Goal: Answer question/provide support: Share knowledge or assist other users

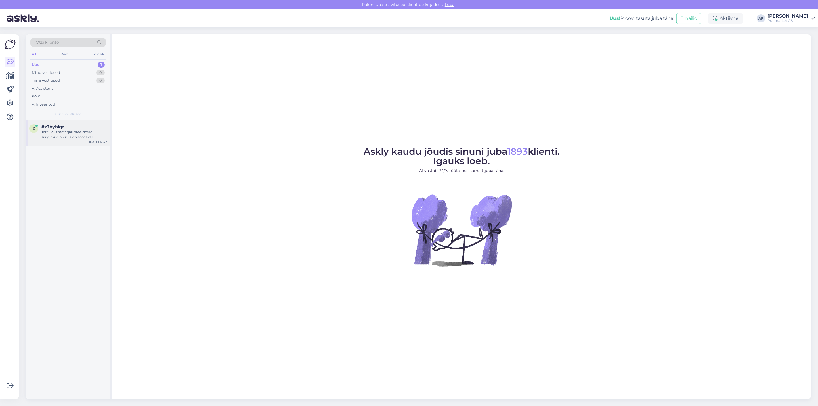
click at [53, 130] on div "Tere! Puitmaterjali pikkusesse saagimise teenus on saadaval kõikides osakondade…" at bounding box center [74, 134] width 66 height 10
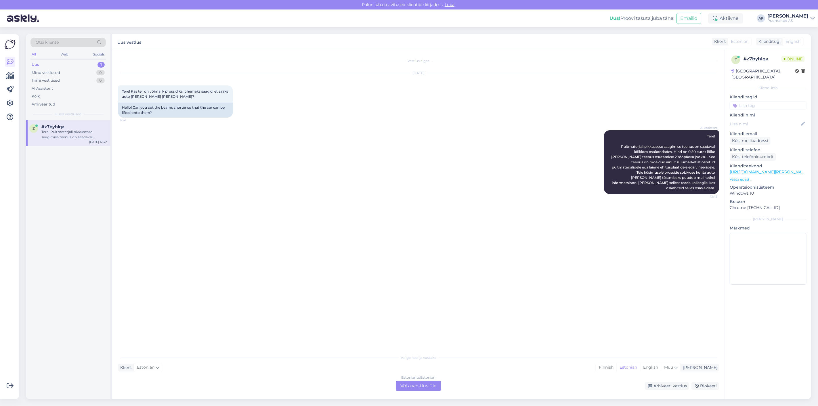
click at [410, 385] on div "Estonian to Estonian Võta vestlus üle" at bounding box center [418, 386] width 45 height 10
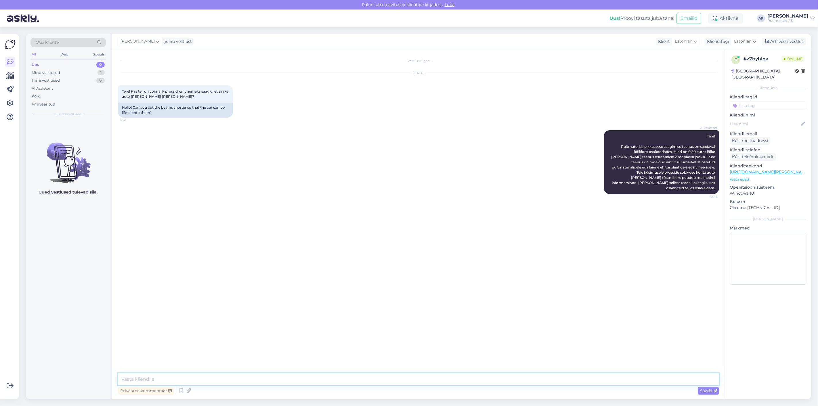
click at [387, 379] on textarea at bounding box center [418, 379] width 601 height 12
drag, startPoint x: 387, startPoint y: 379, endPoint x: 0, endPoint y: 344, distance: 388.2
click at [0, 344] on div "Võimalused Veendu, et Askly loob sulle väärtust. Sulge Ühenda FB ja IG sõnumid …" at bounding box center [409, 216] width 818 height 379
paste textarea "Jah, saab ikka. Meil on ka käsisaag, saepukk ja mõõdulint kliendi kasutamiseks …"
type textarea "Jah, saab ikka. Meil on ka käsisaag, saepukk ja mõõdulint kliendi kasutamiseks …"
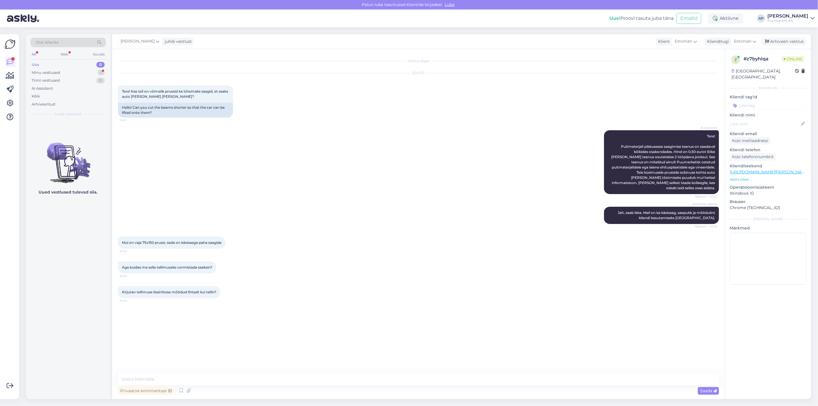
drag, startPoint x: 131, startPoint y: 261, endPoint x: 231, endPoint y: 268, distance: 100.3
click at [231, 268] on div "Aga kuidas ma selle tellimuseks vormistada saaksin? 12:43" at bounding box center [418, 267] width 601 height 25
drag, startPoint x: 122, startPoint y: 285, endPoint x: 220, endPoint y: 285, distance: 97.5
click at [220, 286] on div "Kirjutan tellimuse lisainfosse mõõdud lihtsalt kui tellin? 12:44" at bounding box center [169, 292] width 102 height 12
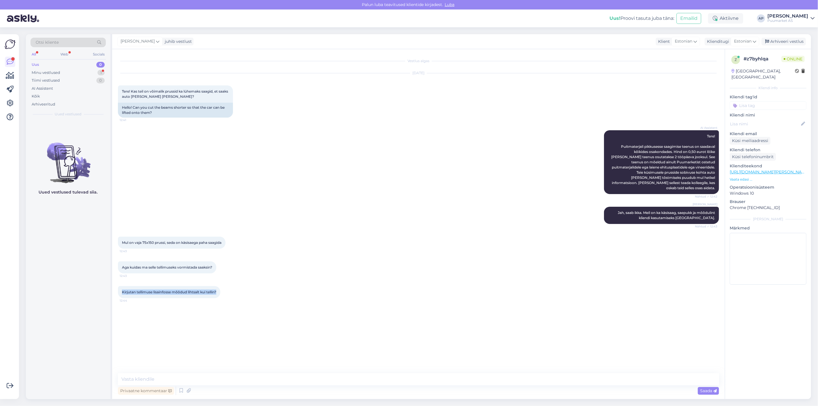
click at [220, 286] on div "Kirjutan tellimuse lisainfosse mõõdud lihtsalt kui tellin? 12:44" at bounding box center [169, 292] width 102 height 12
click at [199, 375] on textarea at bounding box center [418, 379] width 601 height 12
type textarea "j"
type textarea "Jah"
drag, startPoint x: 140, startPoint y: 261, endPoint x: 210, endPoint y: 261, distance: 69.9
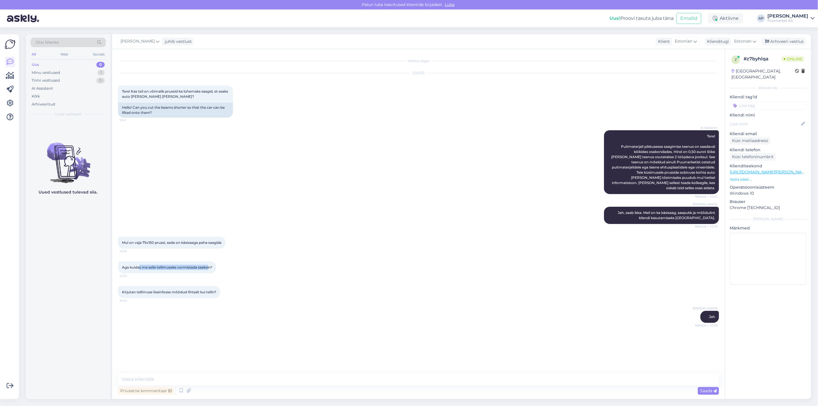
click at [210, 265] on span "Aga kuidas ma selle tellimuseks vormistada saaksin?" at bounding box center [167, 267] width 90 height 4
drag, startPoint x: 126, startPoint y: 289, endPoint x: 178, endPoint y: 291, distance: 51.2
click at [178, 291] on div "Kirjutan tellimuse lisainfosse mõõdud lihtsalt kui tellin? 12:44" at bounding box center [169, 292] width 102 height 12
click at [193, 291] on div "Kirjutan tellimuse lisainfosse mõõdud lihtsalt kui tellin? 12:44" at bounding box center [169, 292] width 102 height 12
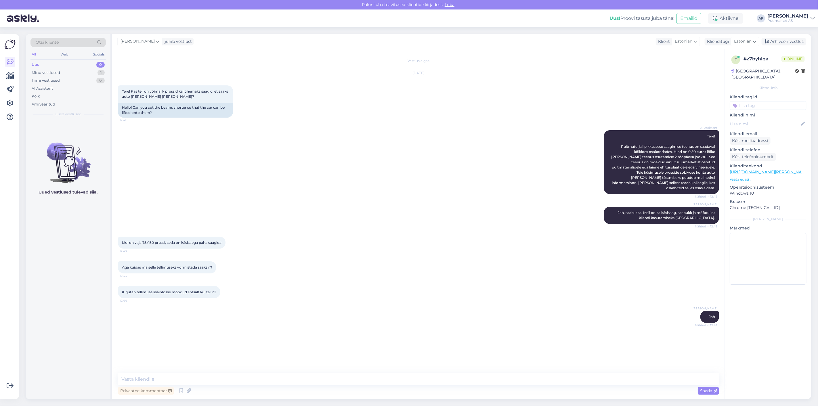
click at [212, 291] on div "Kirjutan tellimuse lisainfosse mõõdud lihtsalt kui tellin? 12:44" at bounding box center [169, 292] width 102 height 12
click at [195, 379] on textarea at bounding box center [418, 379] width 601 height 12
type textarea "V"
drag, startPoint x: 306, startPoint y: 380, endPoint x: 44, endPoint y: 382, distance: 261.6
click at [47, 382] on div "Otsi kliente All Web Socials Uus 0 Minu vestlused 1 Tiimi vestlused 0 AI Assist…" at bounding box center [418, 216] width 785 height 365
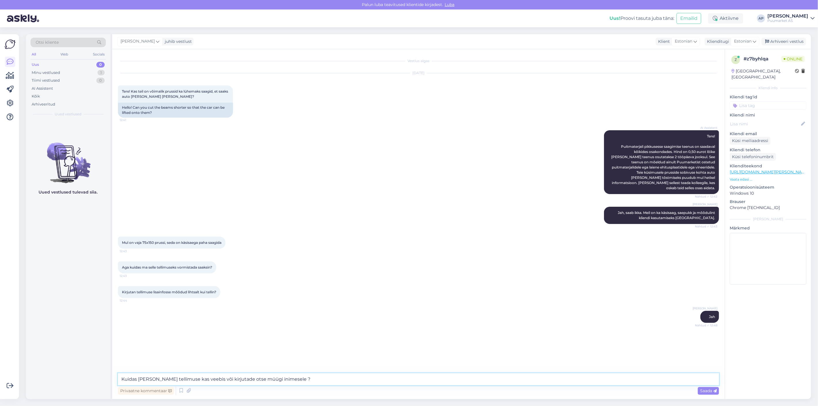
type textarea "Kuidas [PERSON_NAME] tellimuse kas veebis või kirjutade otse müügi inimesele ?"
click at [689, 315] on icon at bounding box center [690, 316] width 3 height 3
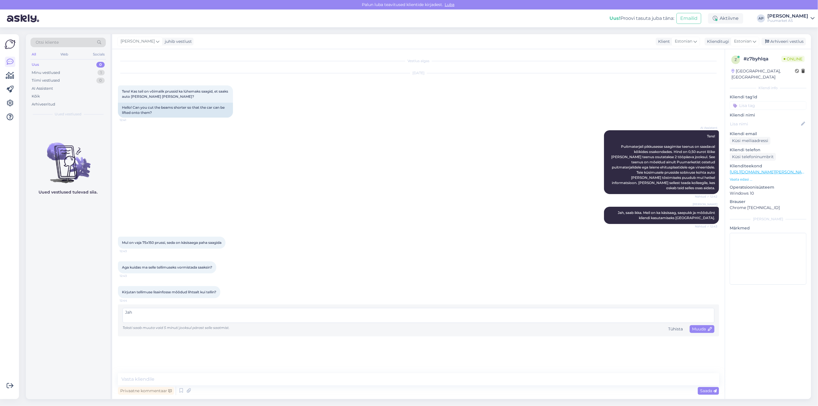
click at [496, 312] on textarea "Jah" at bounding box center [418, 315] width 592 height 15
type textarea "Jah, sobib ka lisainfosse."
click at [697, 326] on span "Muuda" at bounding box center [702, 328] width 20 height 5
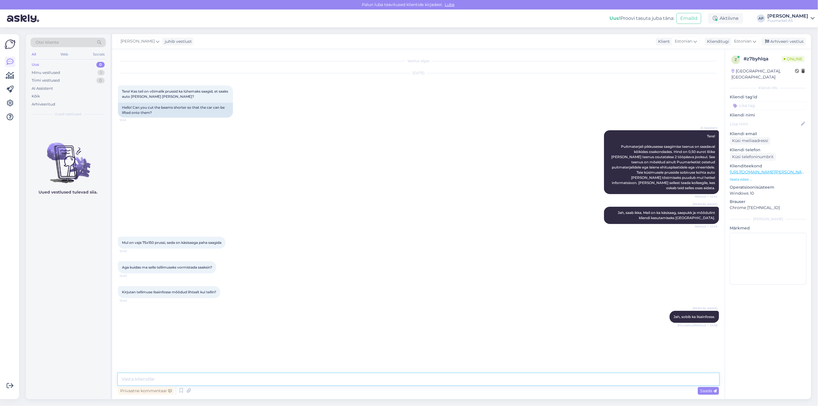
click at [160, 375] on textarea at bounding box center [418, 379] width 601 height 12
paste textarea "Kuidas te tellimuse teete — kas veebis või kirjutate otse müügiinimesele?"
type textarea "Kuidas te tellimuse teete — kas veebis või kirjutate otse müügiinimesele?"
click at [708, 390] on span "Saada" at bounding box center [708, 390] width 17 height 5
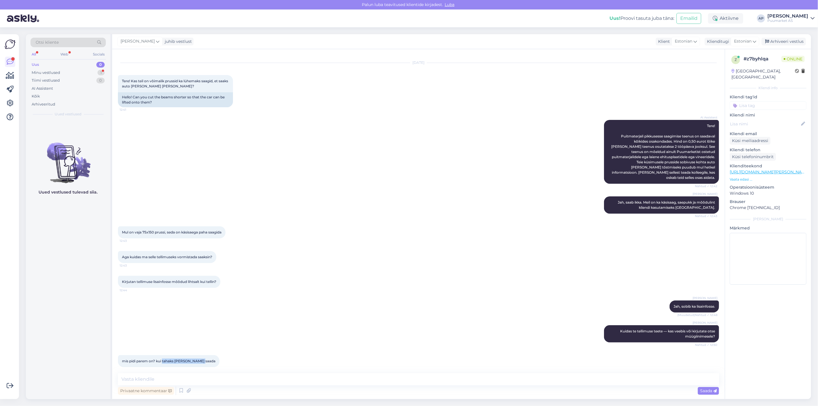
drag, startPoint x: 163, startPoint y: 357, endPoint x: 199, endPoint y: 356, distance: 36.5
click at [199, 359] on span "mis pidi parem on? kui tahaks [PERSON_NAME] saada" at bounding box center [168, 361] width 93 height 4
click at [199, 375] on textarea at bounding box center [418, 379] width 601 height 12
type textarea "p"
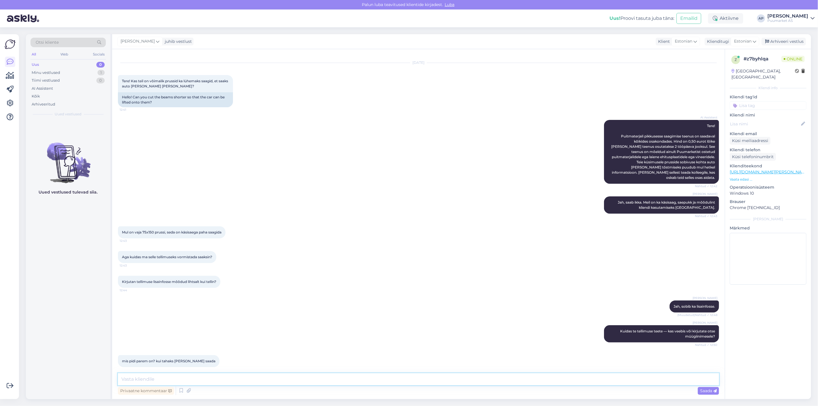
type textarea "p"
drag, startPoint x: 181, startPoint y: 379, endPoint x: 156, endPoint y: 382, distance: 25.9
click at [156, 382] on textarea "Kirjutada meil männikule [PERSON_NAME][EMAIL_ADDRESS][DOMAIN_NAME]" at bounding box center [418, 379] width 601 height 12
type textarea "Kirjutada meil [EMAIL_ADDRESS][DOMAIN_NAME]"
click at [232, 378] on textarea "Kirjutada meil [EMAIL_ADDRESS][DOMAIN_NAME]" at bounding box center [418, 379] width 601 height 12
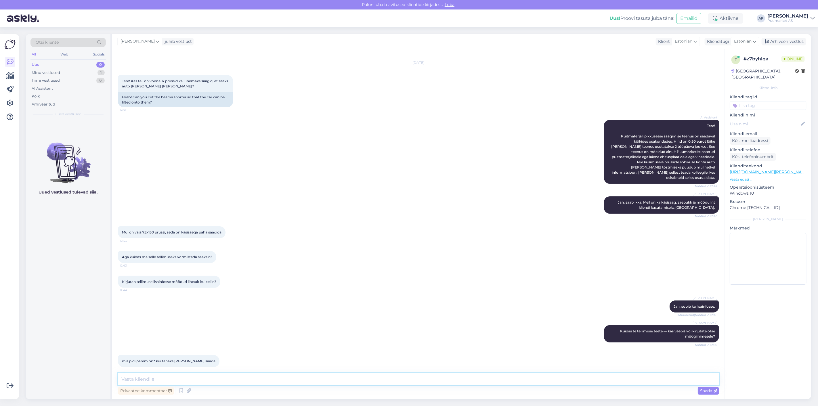
scroll to position [35, 0]
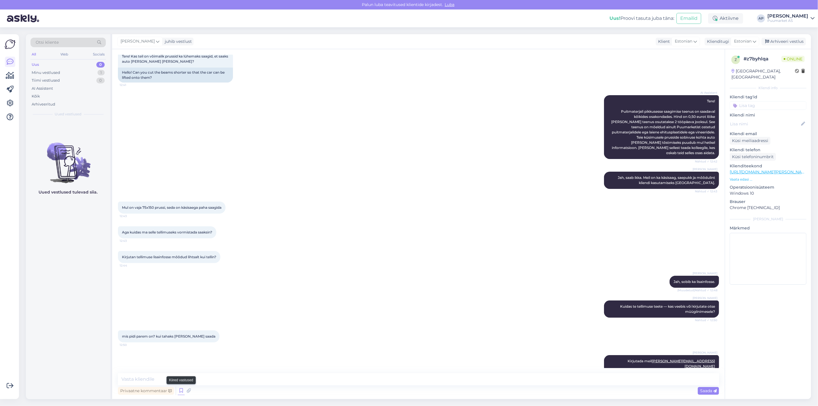
click at [180, 392] on icon at bounding box center [181, 390] width 7 height 9
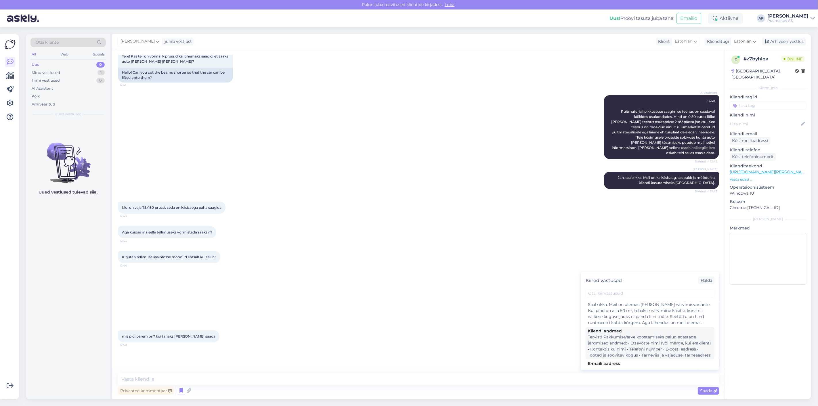
scroll to position [64, 0]
click at [623, 338] on div "Tervist! Pakkumise/arve koostamiseks palun edastage järgmised andmed: • Ettevõt…" at bounding box center [650, 335] width 124 height 24
type textarea "Tervist! Pakkumise/arve koostamiseks palun edastage järgmised andmed: • Ettevõt…"
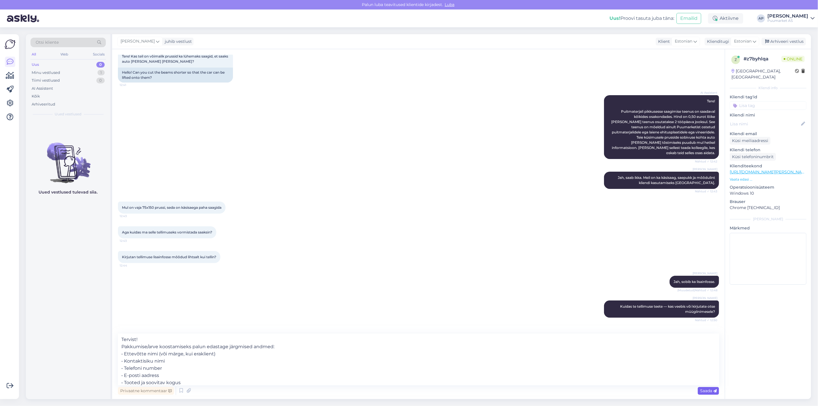
click at [701, 391] on span "Saada" at bounding box center [708, 390] width 17 height 5
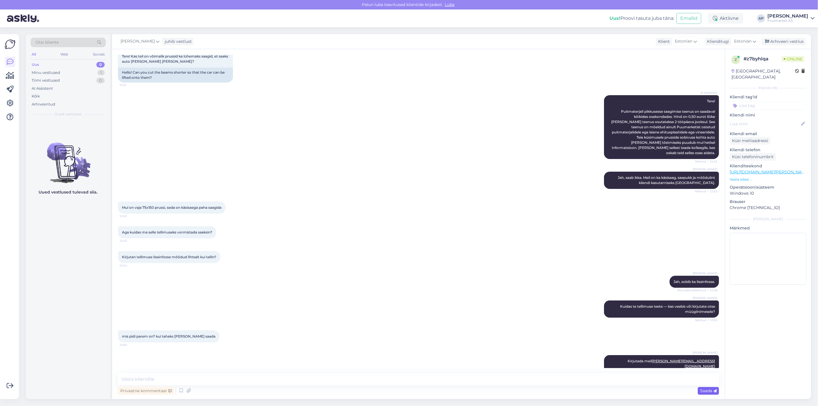
scroll to position [101, 0]
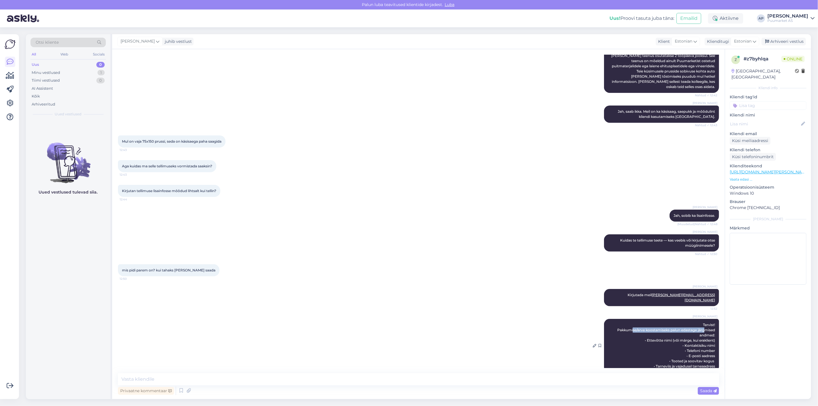
drag, startPoint x: 627, startPoint y: 319, endPoint x: 699, endPoint y: 318, distance: 71.6
click at [699, 323] on span "Tervist! Pakkumise/arve koostamiseks palun edastage järgmised andmed: • Ettevõt…" at bounding box center [666, 346] width 99 height 46
click at [698, 323] on span "Tervist! Pakkumise/arve koostamiseks palun edastage järgmised andmed: • Ettevõt…" at bounding box center [666, 346] width 99 height 46
drag, startPoint x: 643, startPoint y: 329, endPoint x: 692, endPoint y: 335, distance: 49.3
click at [703, 332] on div "[PERSON_NAME] Tervist! Pakkumise/arve koostamiseks palun edastage järgmised and…" at bounding box center [661, 345] width 115 height 53
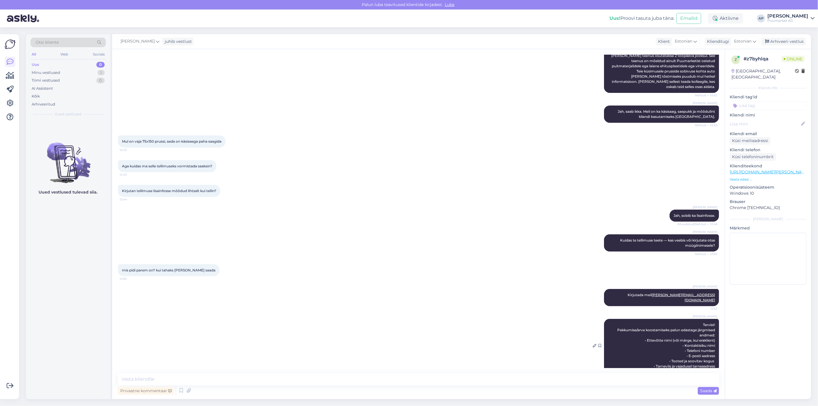
click at [692, 335] on span "Tervist! Pakkumise/arve koostamiseks palun edastage järgmised andmed: • Ettevõt…" at bounding box center [666, 346] width 99 height 46
drag, startPoint x: 683, startPoint y: 336, endPoint x: 705, endPoint y: 336, distance: 21.3
click at [705, 336] on span "Tervist! Pakkumise/arve koostamiseks palun edastage järgmised andmed: • Ettevõt…" at bounding box center [666, 346] width 99 height 46
click at [676, 340] on div "[PERSON_NAME] Tervist! Pakkumise/arve koostamiseks palun edastage järgmised and…" at bounding box center [661, 345] width 115 height 53
drag, startPoint x: 680, startPoint y: 340, endPoint x: 705, endPoint y: 339, distance: 24.5
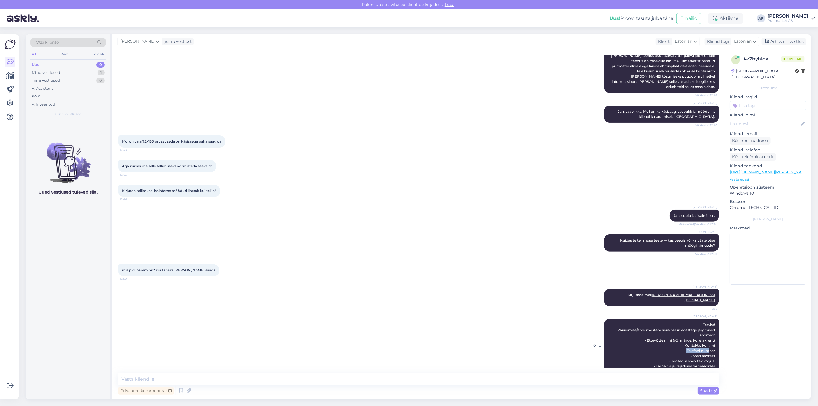
click at [705, 339] on span "Tervist! Pakkumise/arve koostamiseks palun edastage järgmised andmed: • Ettevõt…" at bounding box center [666, 346] width 99 height 46
click at [703, 339] on span "Tervist! Pakkumise/arve koostamiseks palun edastage järgmised andmed: • Ettevõt…" at bounding box center [666, 346] width 99 height 46
drag, startPoint x: 676, startPoint y: 344, endPoint x: 703, endPoint y: 344, distance: 27.0
click at [703, 344] on div "[PERSON_NAME] Tervist! Pakkumise/arve koostamiseks palun edastage järgmised and…" at bounding box center [661, 345] width 115 height 53
click at [702, 344] on span "Tervist! Pakkumise/arve koostamiseks palun edastage järgmised andmed: • Ettevõt…" at bounding box center [666, 346] width 99 height 46
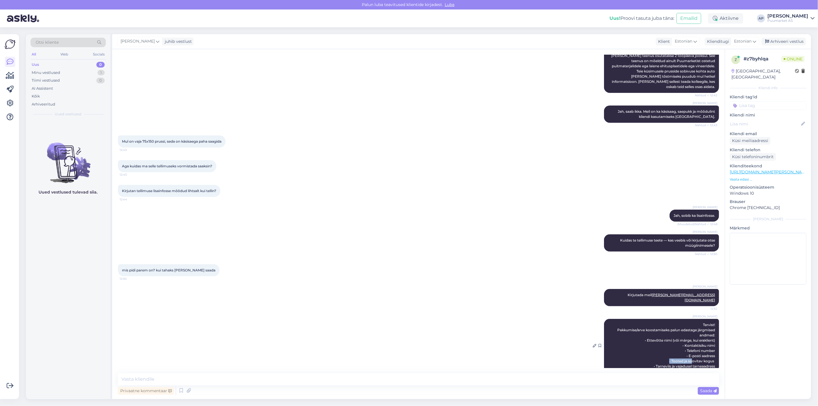
drag, startPoint x: 655, startPoint y: 350, endPoint x: 687, endPoint y: 350, distance: 32.2
click at [687, 350] on div "[PERSON_NAME] Tervist! Pakkumise/arve koostamiseks palun edastage järgmised and…" at bounding box center [661, 345] width 115 height 53
click at [684, 351] on span "Tervist! Pakkumise/arve koostamiseks palun edastage järgmised andmed: • Ettevõt…" at bounding box center [666, 346] width 99 height 46
drag, startPoint x: 653, startPoint y: 354, endPoint x: 692, endPoint y: 354, distance: 38.2
click at [692, 354] on span "Tervist! Pakkumise/arve koostamiseks palun edastage järgmised andmed: • Ettevõt…" at bounding box center [666, 346] width 99 height 46
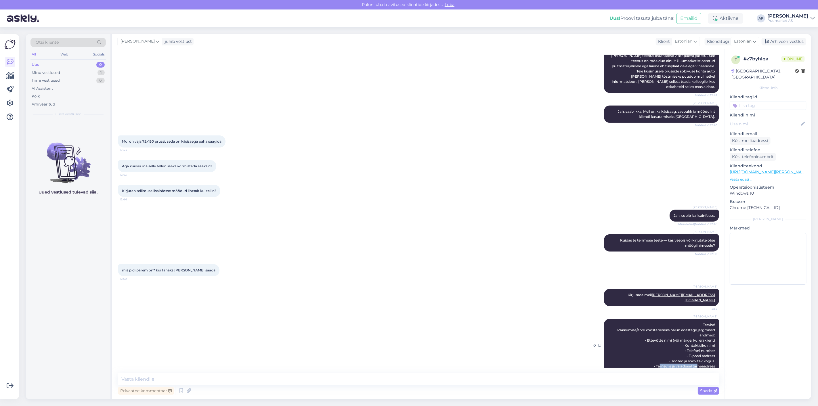
click at [692, 354] on span "Tervist! Pakkumise/arve koostamiseks palun edastage järgmised andmed: • Ettevõt…" at bounding box center [666, 346] width 99 height 46
click at [603, 372] on div "Vestlus algas [DATE] Tere! Kas teil on võimalik prussid ka lühemaks saagid, et …" at bounding box center [418, 224] width 612 height 350
click at [567, 377] on textarea at bounding box center [418, 379] width 601 height 12
drag, startPoint x: 218, startPoint y: 377, endPoint x: 0, endPoint y: 369, distance: 218.0
click at [3, 372] on div "Võimalused Veendu, et Askly loob sulle väärtust. Sulge Ühenda FB ja IG sõnumid …" at bounding box center [409, 216] width 818 height 379
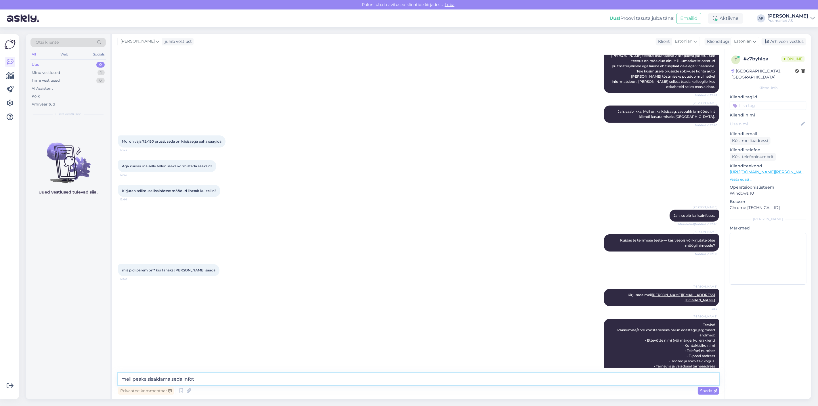
paste textarea "Meil peaks see info sisalduma."
click at [131, 378] on textarea "Meil peaks see info sisalduma." at bounding box center [418, 379] width 601 height 12
type textarea "Meilis peaks see info sisalduma."
click at [708, 389] on span "Saada" at bounding box center [708, 390] width 17 height 5
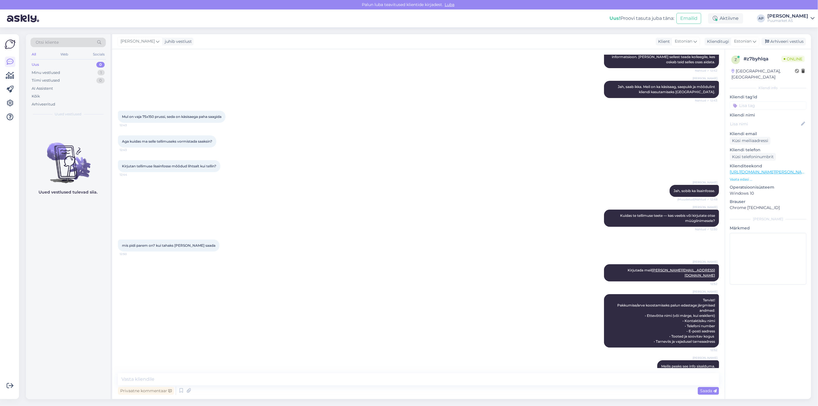
click at [411, 331] on div "[PERSON_NAME] Tervist! Pakkumise/arve koostamiseks palun edastage järgmised and…" at bounding box center [418, 321] width 601 height 66
click at [355, 383] on textarea at bounding box center [418, 379] width 601 height 12
type textarea "Tarneviisi all osakond [PERSON_NAME] soovite materjali"
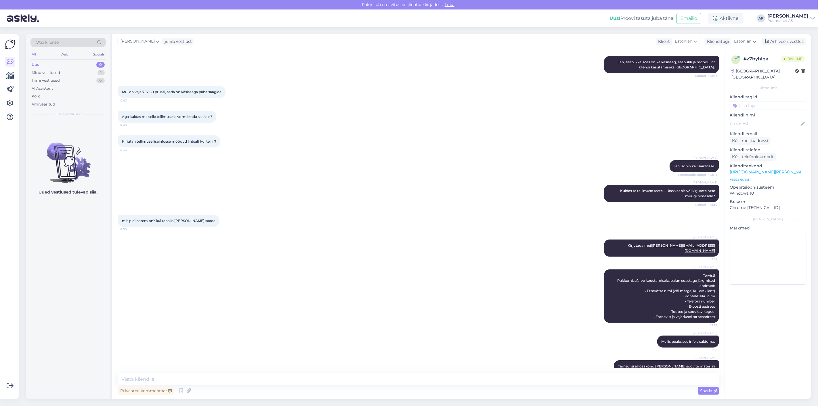
scroll to position [0, 0]
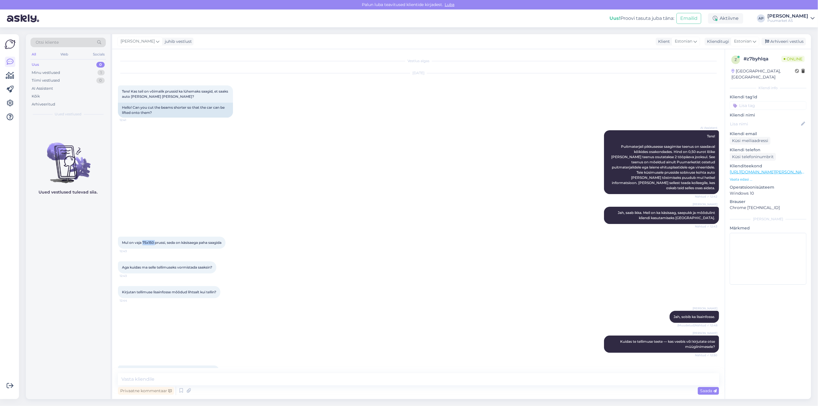
drag, startPoint x: 142, startPoint y: 237, endPoint x: 156, endPoint y: 237, distance: 13.2
click at [156, 240] on span "Mul on vaja 75x150 prussi, seda on käsisaega paha saagida" at bounding box center [171, 242] width 99 height 4
copy span "75x150"
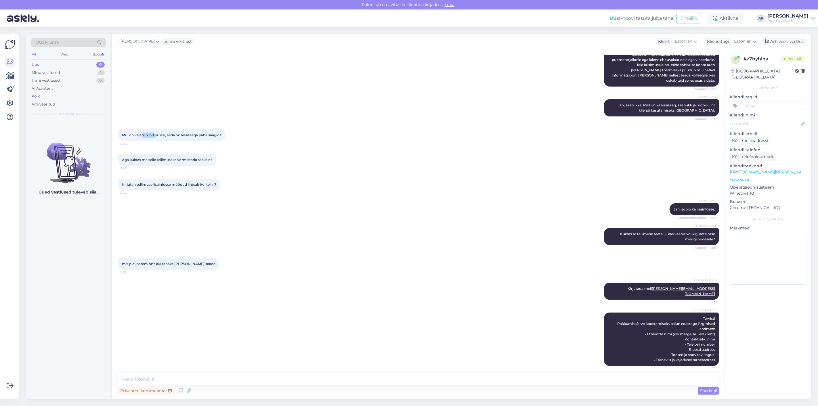
scroll to position [151, 0]
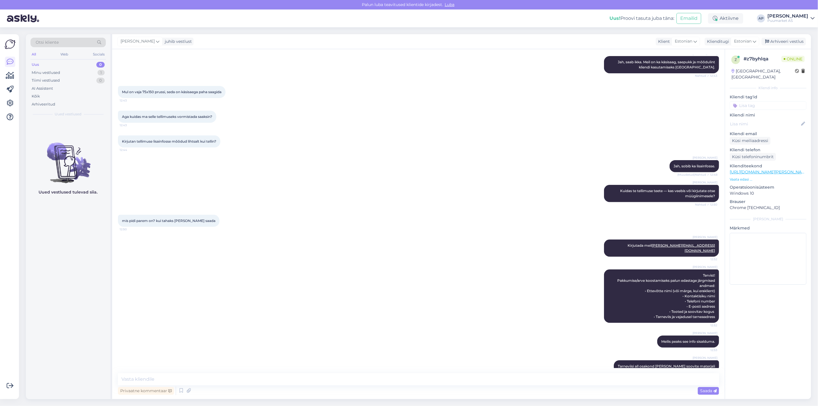
click at [340, 373] on div "Vestlus algas [DATE] Tere! Kas teil on võimalik prussid ka lühemaks saagid, et …" at bounding box center [418, 224] width 612 height 350
click at [272, 376] on textarea at bounding box center [418, 379] width 601 height 12
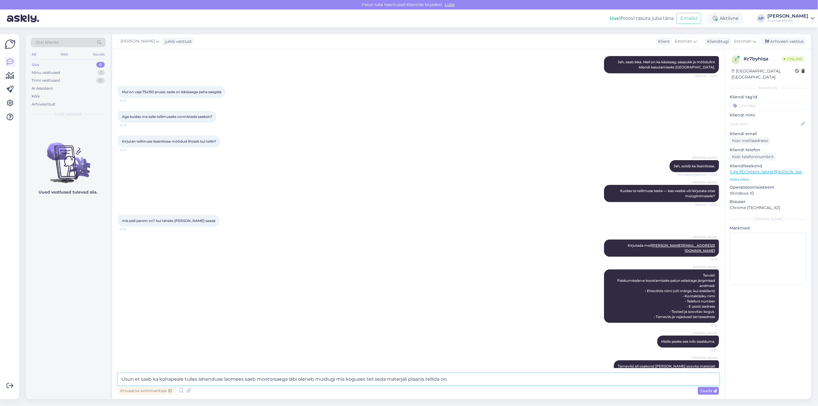
drag, startPoint x: 475, startPoint y: 374, endPoint x: 0, endPoint y: 351, distance: 475.5
click at [0, 353] on div "Võimalused Veendu, et Askly loob sulle väärtust. Sulge Ühenda FB ja IG sõnumid …" at bounding box center [409, 216] width 818 height 379
paste textarea ", et saab ka kohapeale tulles lahenduse. Laomees saab vajadusel materjali mooto…"
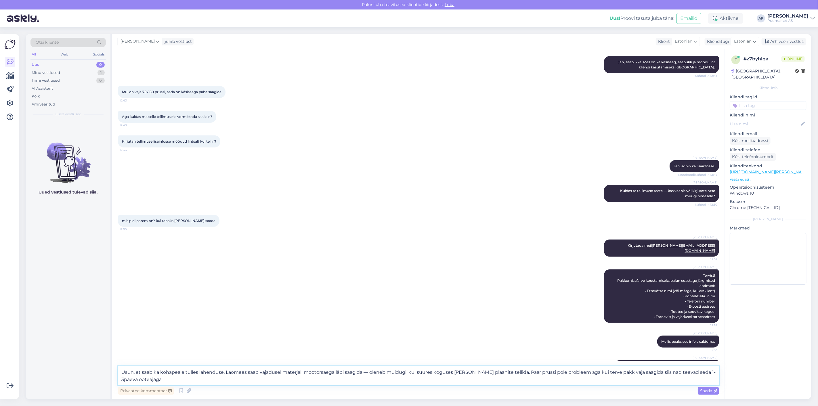
type textarea "Usun, et saab ka kohapeale tulles lahenduse. Laomees saab vajadusel materjali m…"
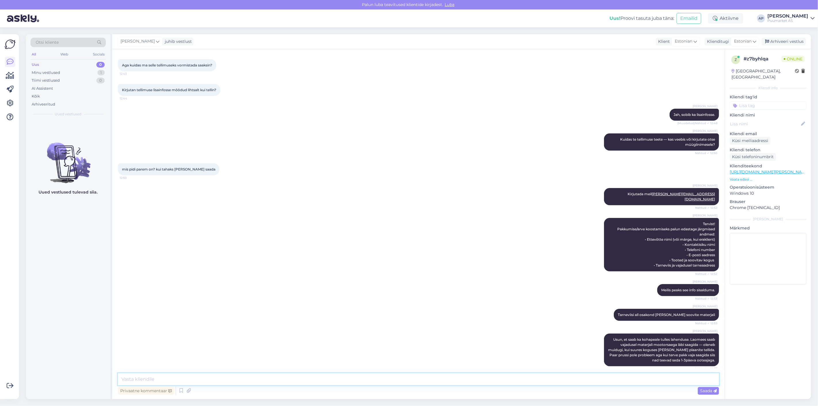
scroll to position [196, 0]
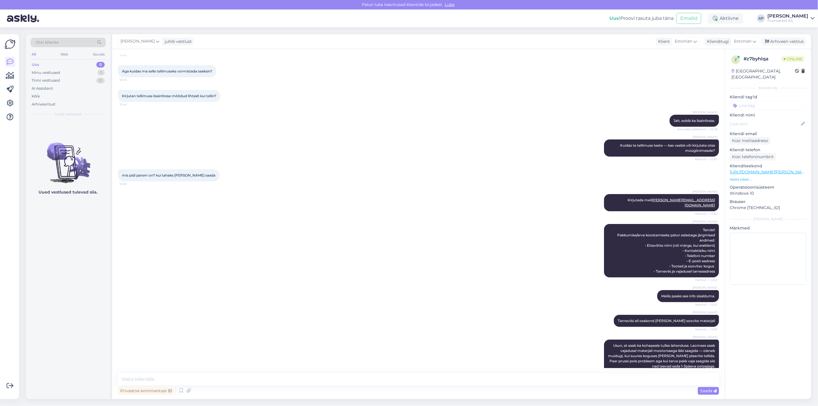
click at [455, 333] on div "[PERSON_NAME], et saab ka kohapeale tulles lahenduse. Laomees saab vajadusel ma…" at bounding box center [418, 355] width 601 height 45
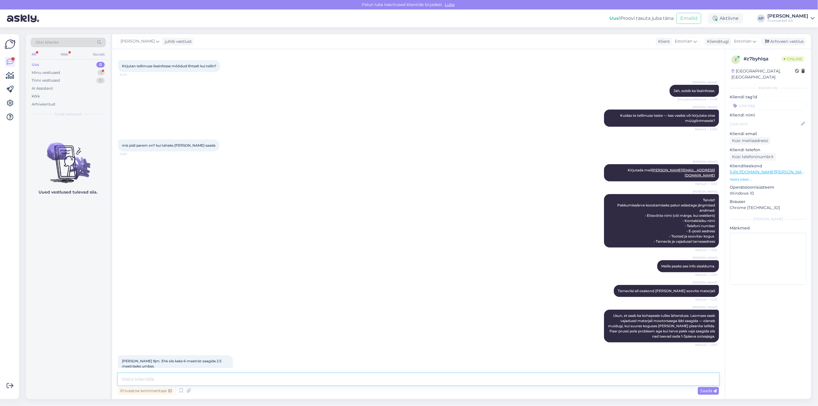
click at [200, 382] on textarea at bounding box center [418, 379] width 601 height 12
type textarea "U"
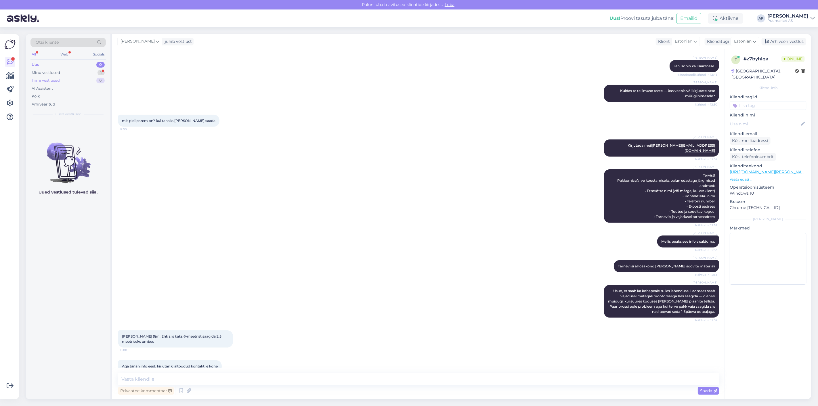
click at [49, 76] on div "Tiimi vestlused 0" at bounding box center [67, 80] width 75 height 8
click at [46, 73] on div "Minu vestlused" at bounding box center [46, 73] width 28 height 6
click at [59, 124] on span "#z7byhlqa" at bounding box center [52, 126] width 23 height 5
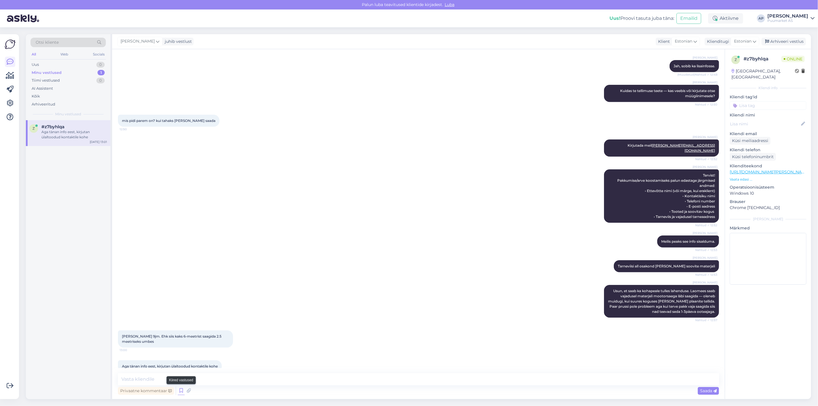
click at [180, 392] on icon at bounding box center [181, 390] width 7 height 9
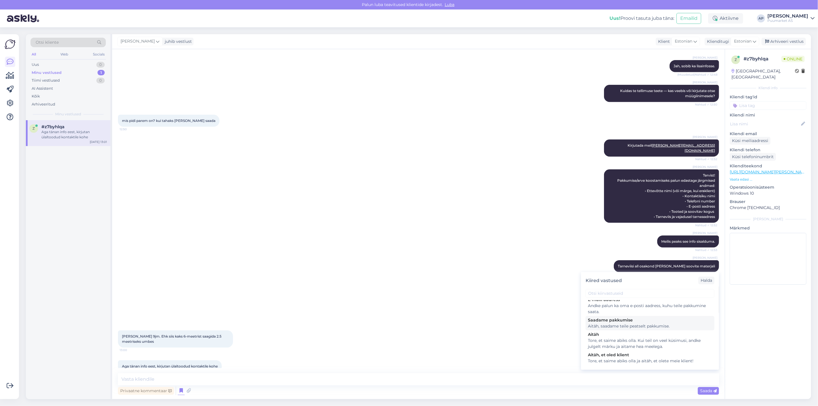
scroll to position [128, 0]
click at [623, 353] on div "Tore, et saime abiks olla ja aitäh, et olete meie klient!" at bounding box center [650, 350] width 124 height 6
type textarea "Tore, et saime abiks olla ja aitäh, et olete meie klient!"
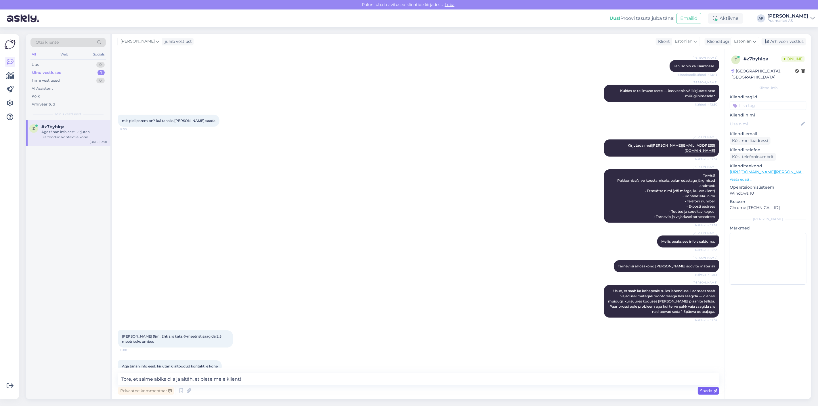
click at [697, 390] on div "Saada" at bounding box center [707, 391] width 21 height 8
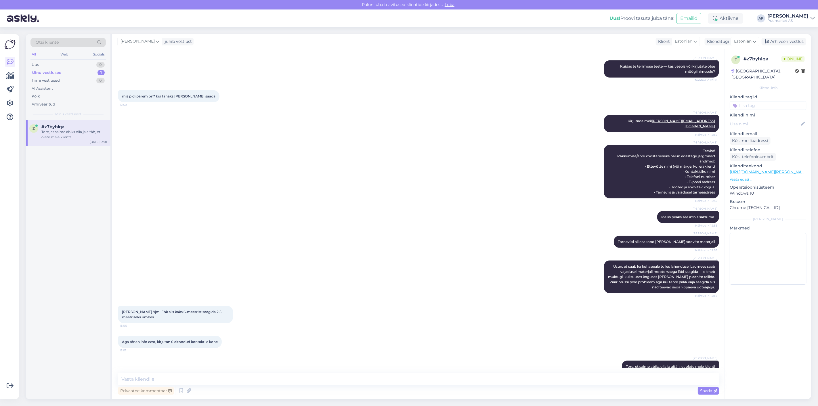
drag, startPoint x: 774, startPoint y: 43, endPoint x: 680, endPoint y: 50, distance: 94.0
click at [773, 43] on div "Arhiveeri vestlus" at bounding box center [783, 42] width 44 height 8
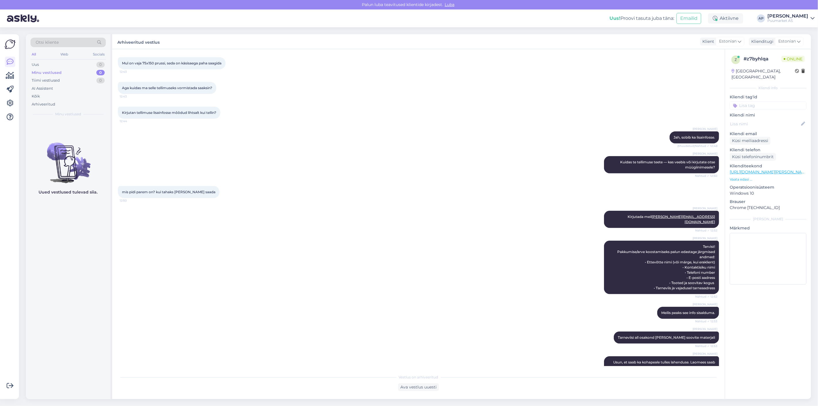
scroll to position [277, 0]
